Goal: Task Accomplishment & Management: Manage account settings

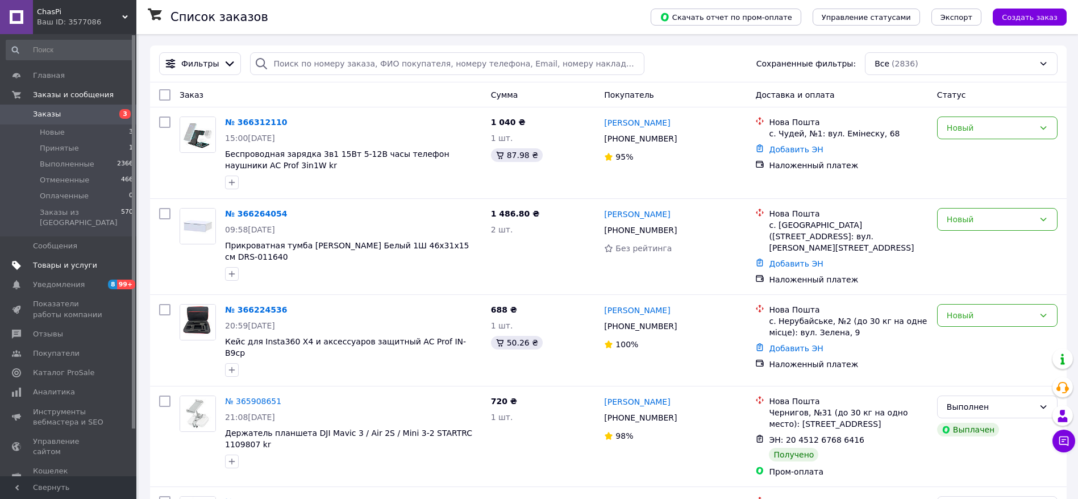
click at [82, 260] on span "Товары и услуги" at bounding box center [65, 265] width 64 height 10
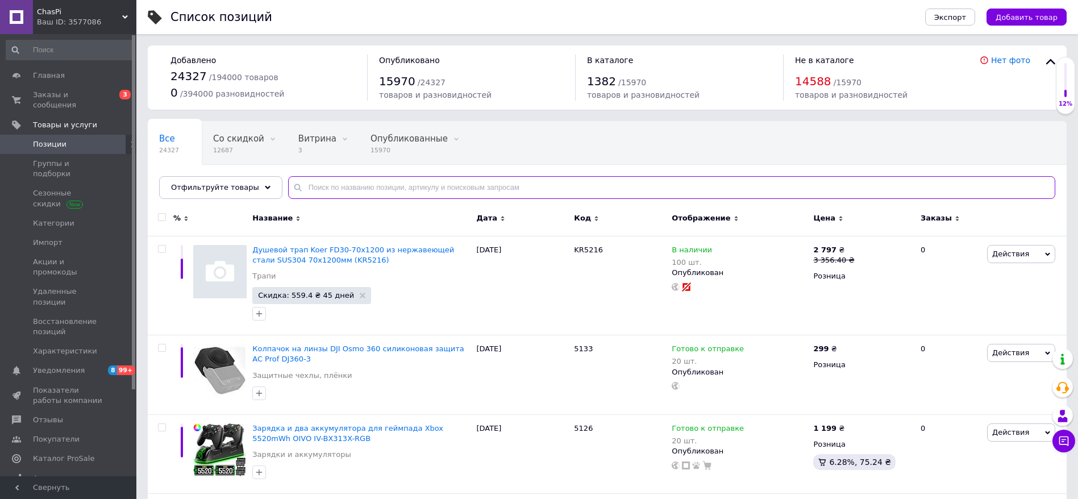
click at [387, 189] on input "text" at bounding box center [671, 187] width 767 height 23
paste input "DRS-011640"
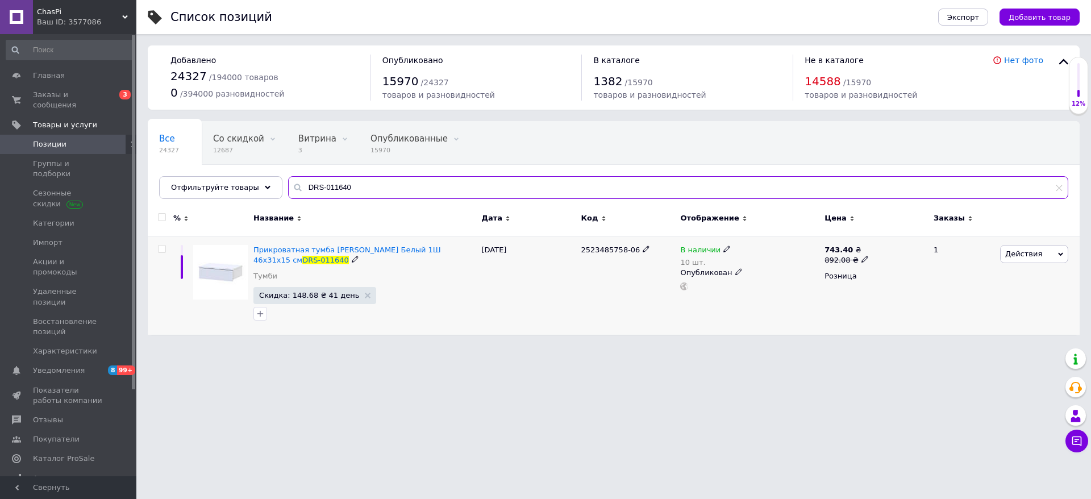
type input "DRS-011640"
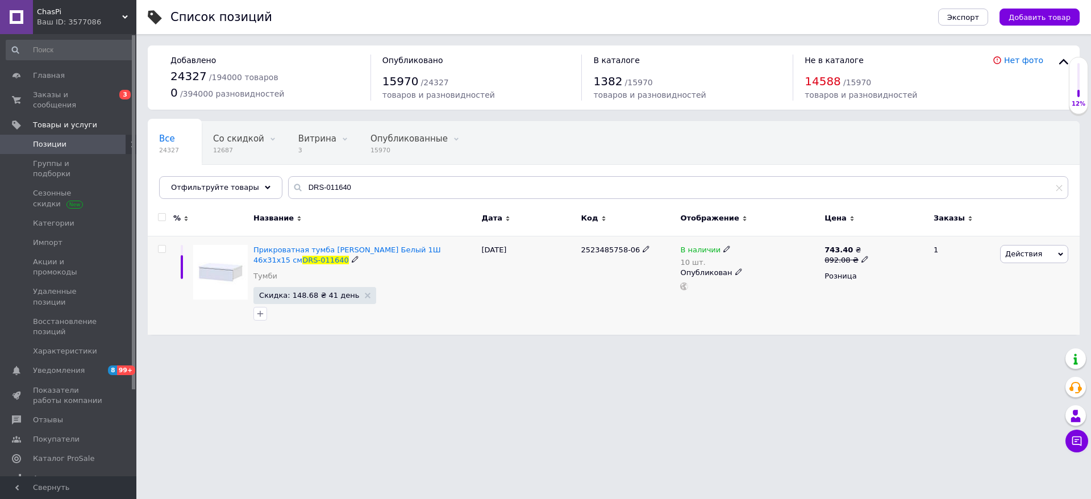
click at [585, 254] on span "2523485758-06" at bounding box center [610, 249] width 59 height 9
click at [579, 273] on div "2523485758-06" at bounding box center [627, 285] width 99 height 99
drag, startPoint x: 582, startPoint y: 252, endPoint x: 633, endPoint y: 252, distance: 51.1
click at [633, 252] on div "2523485758-06" at bounding box center [628, 250] width 94 height 10
copy span "2523485758-06"
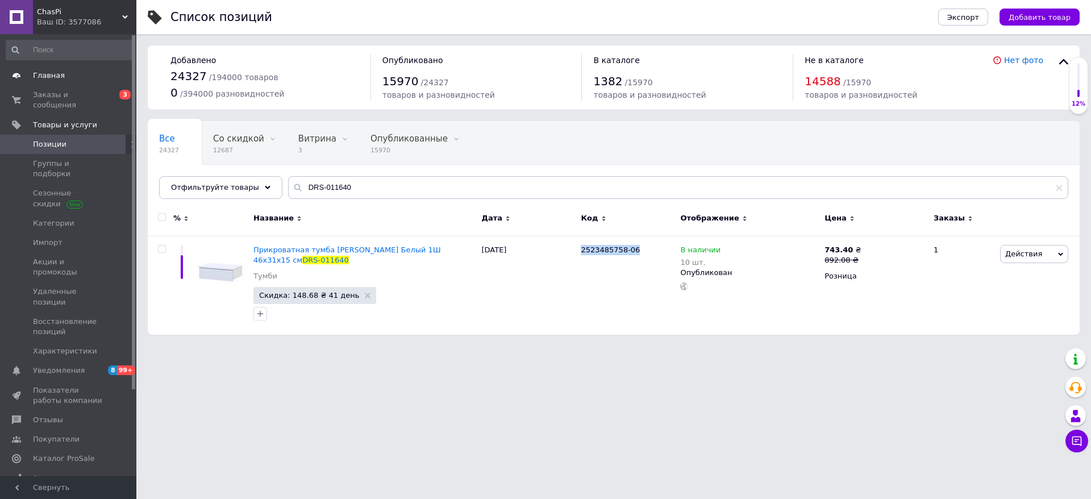
click at [69, 77] on span "Главная" at bounding box center [69, 75] width 72 height 10
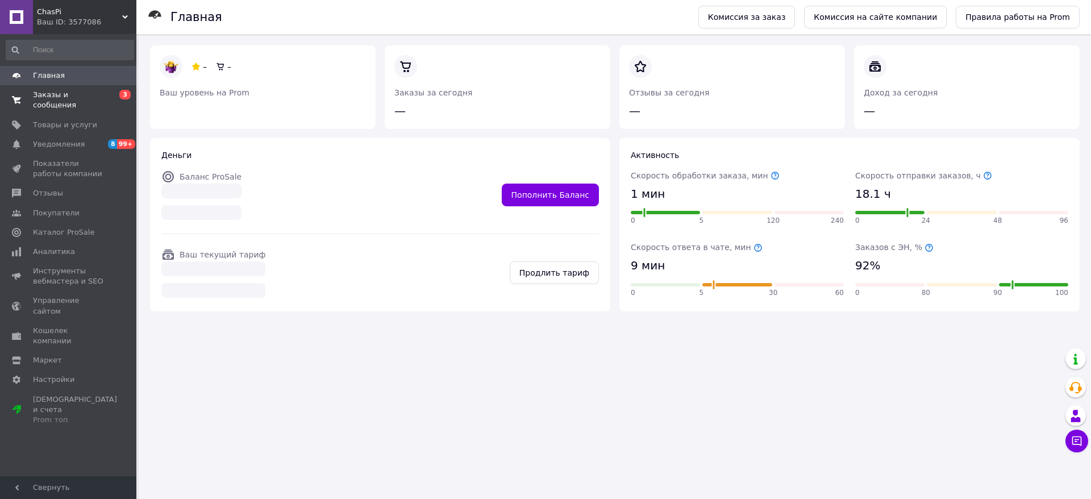
click at [94, 101] on link "Заказы и сообщения 0 3" at bounding box center [70, 100] width 140 height 30
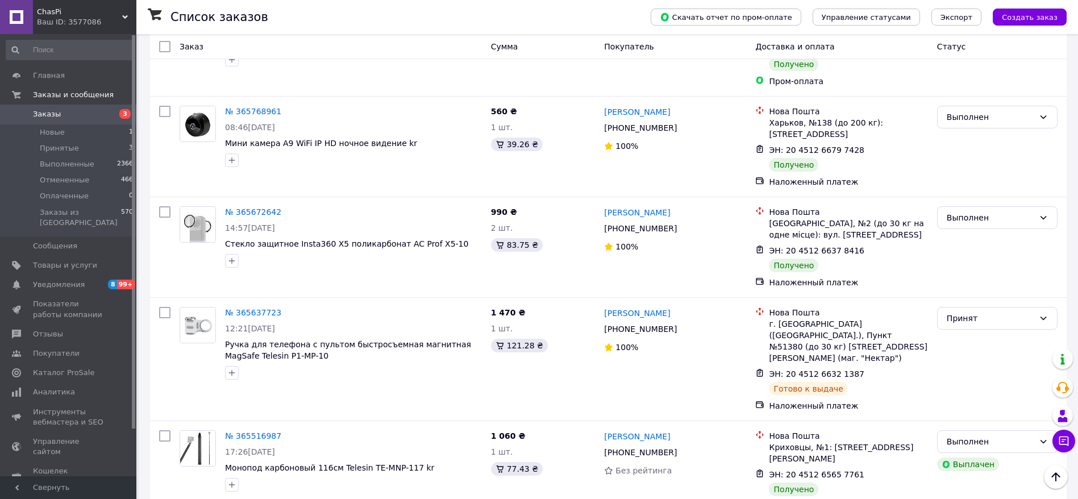
scroll to position [85, 0]
